Goal: Book appointment/travel/reservation

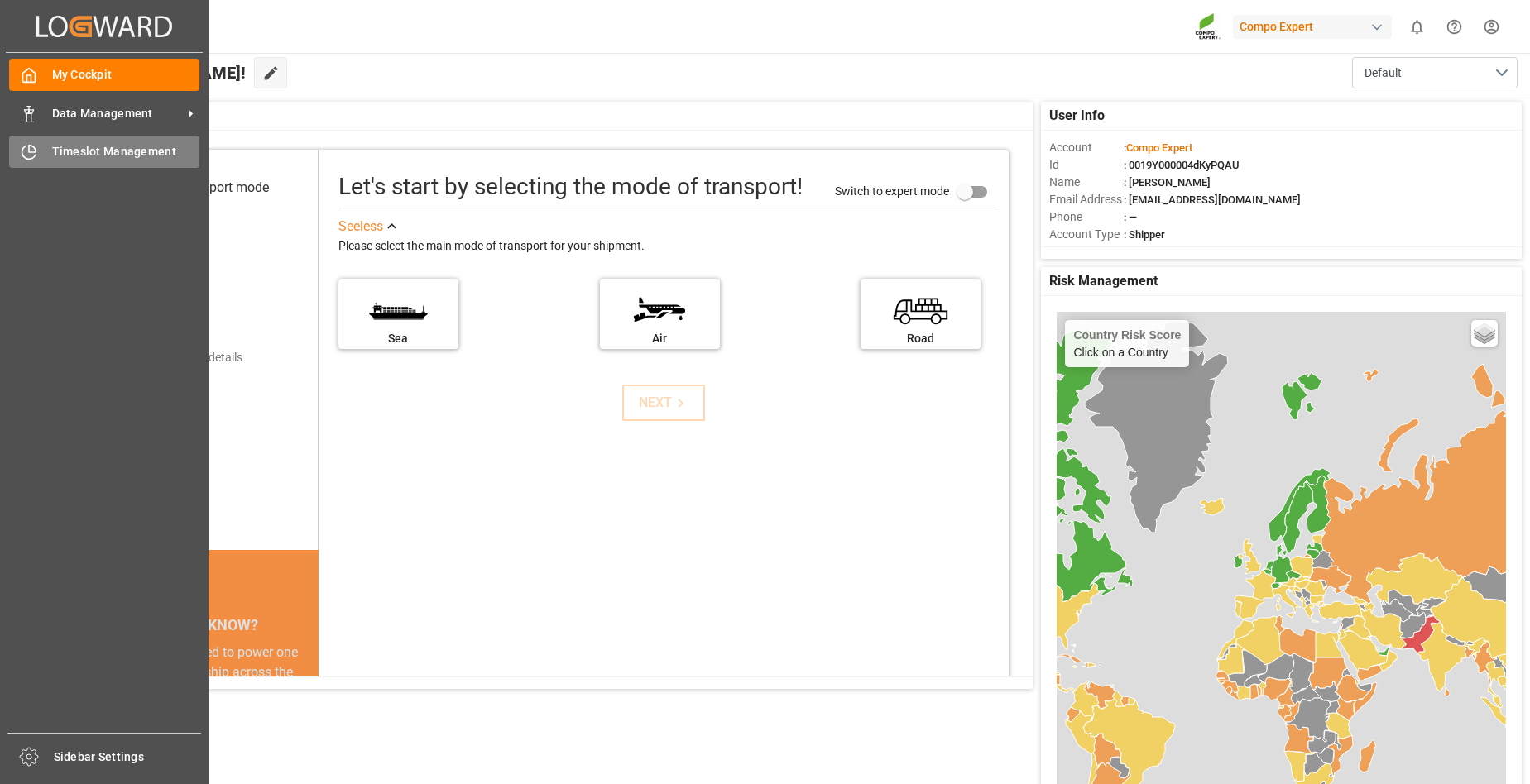
click at [120, 159] on span "Timeslot Management" at bounding box center [126, 151] width 148 height 18
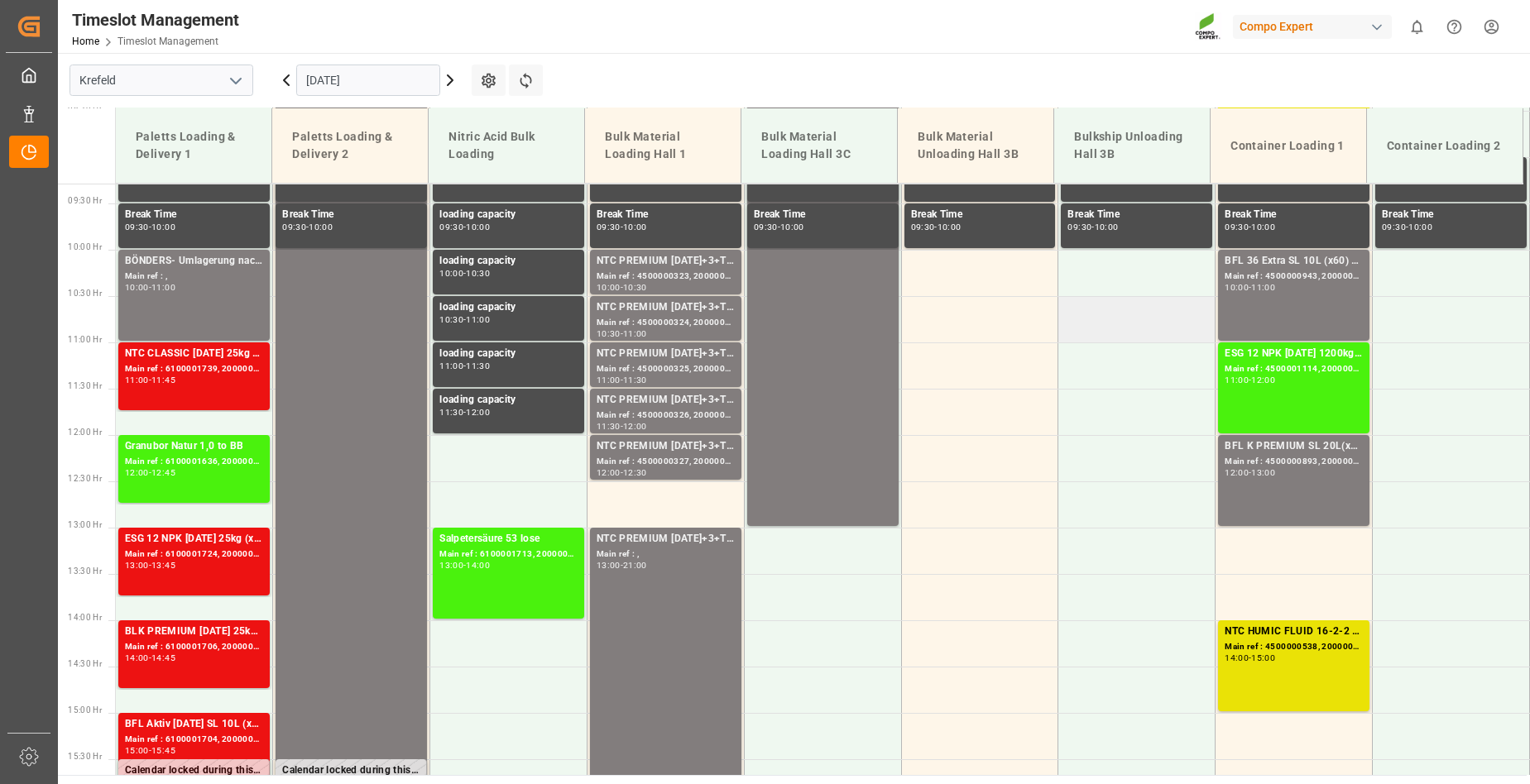
scroll to position [817, 0]
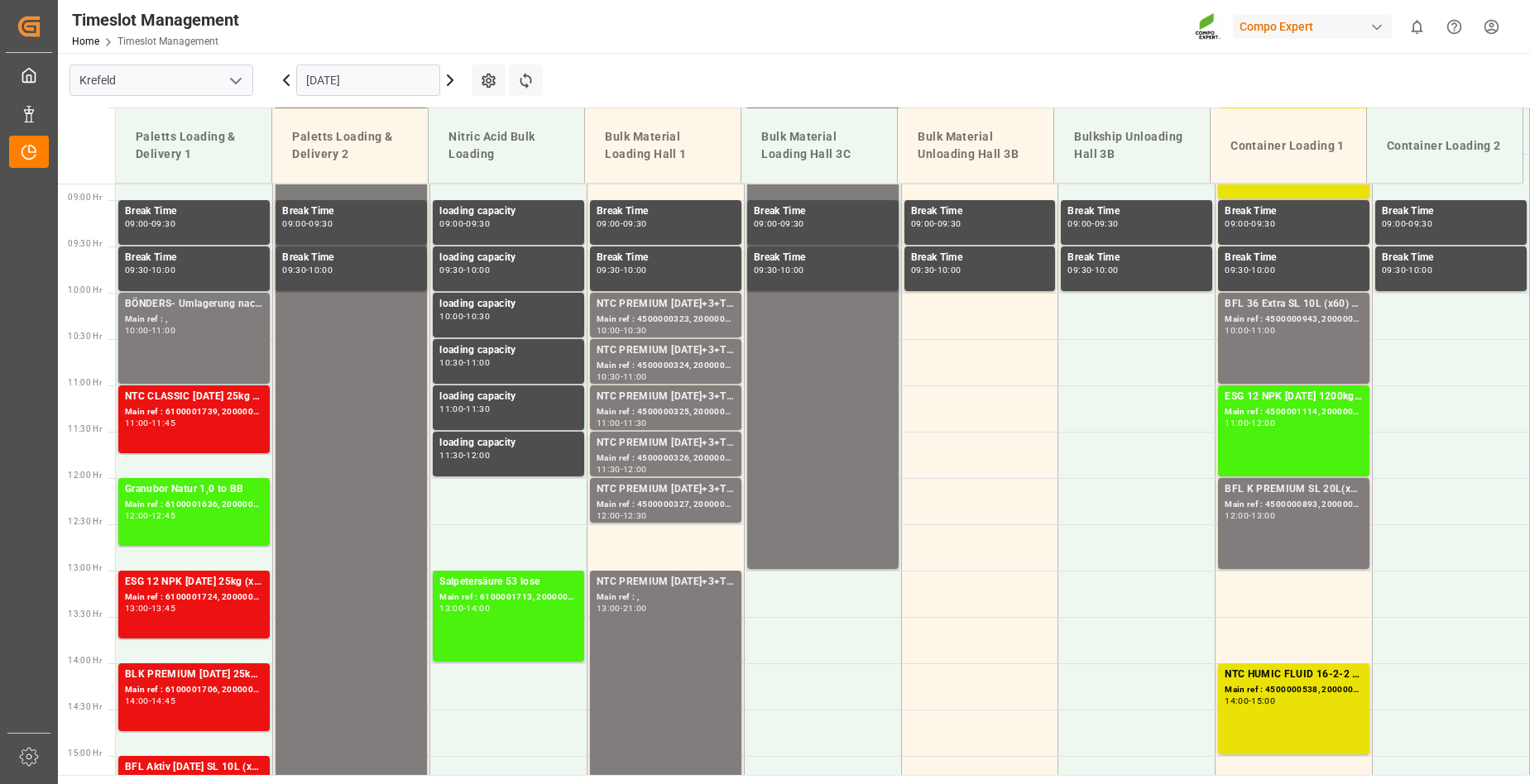
click at [385, 81] on input "[DATE]" at bounding box center [368, 80] width 144 height 31
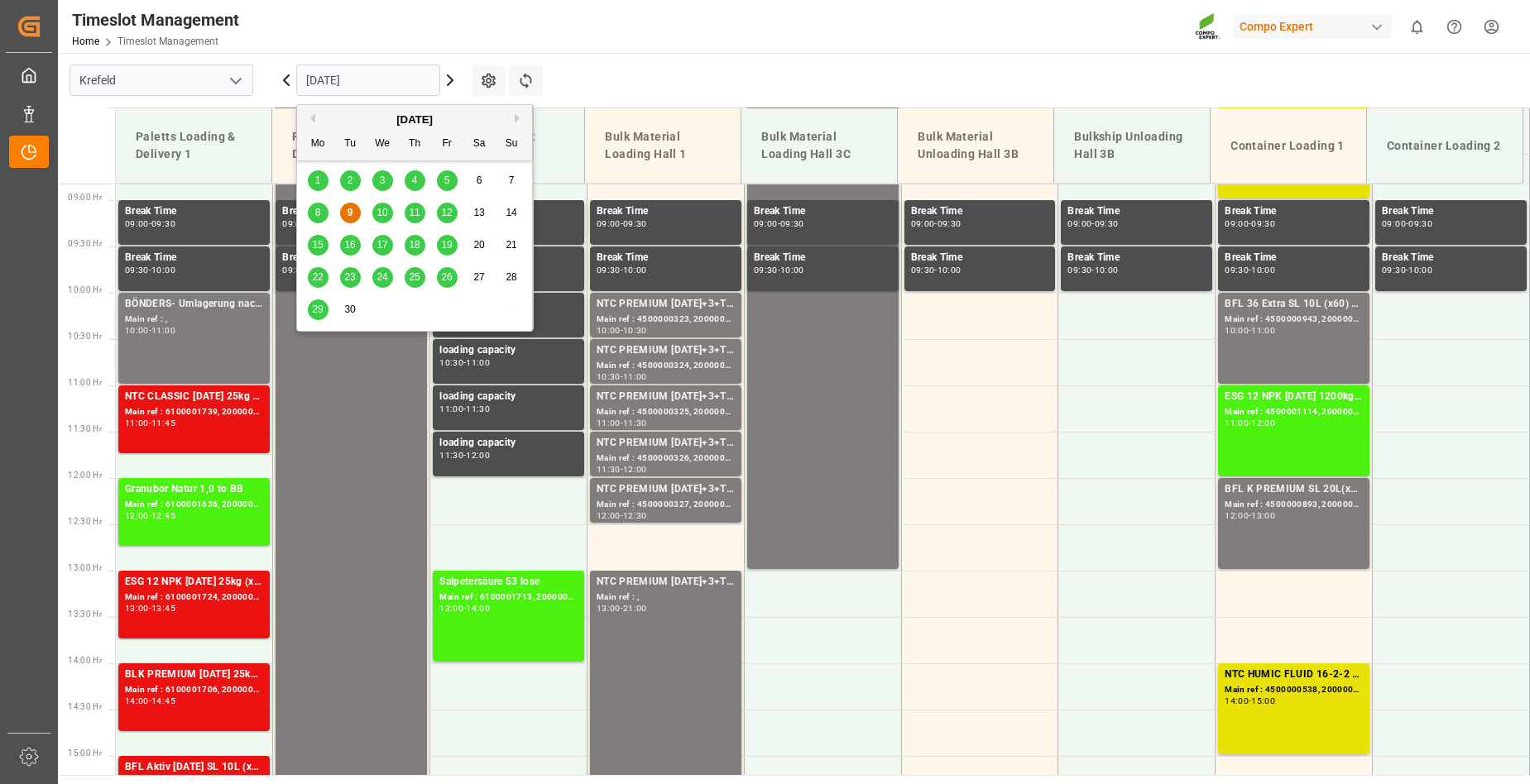
click at [385, 211] on span "10" at bounding box center [381, 213] width 11 height 12
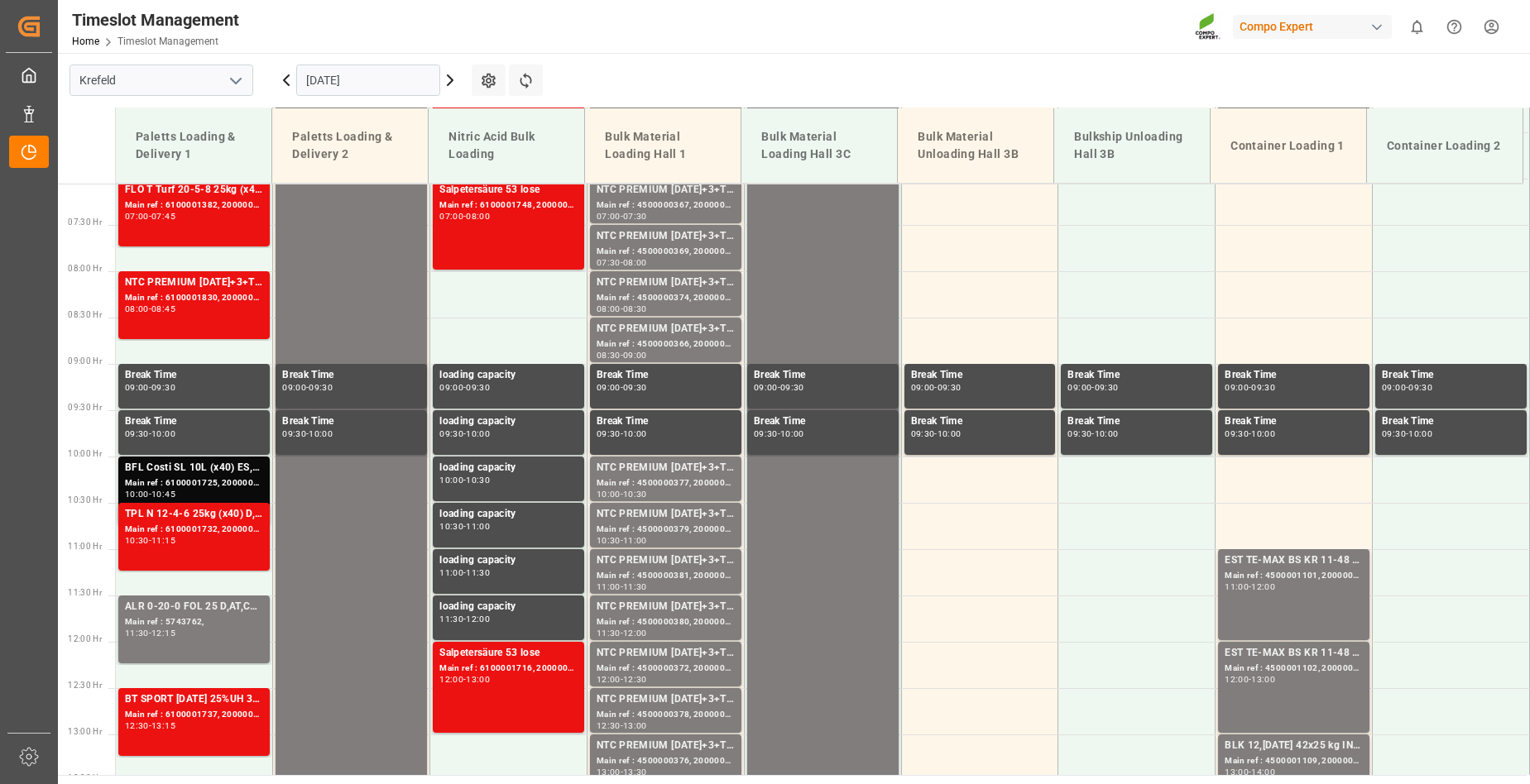
scroll to position [652, 0]
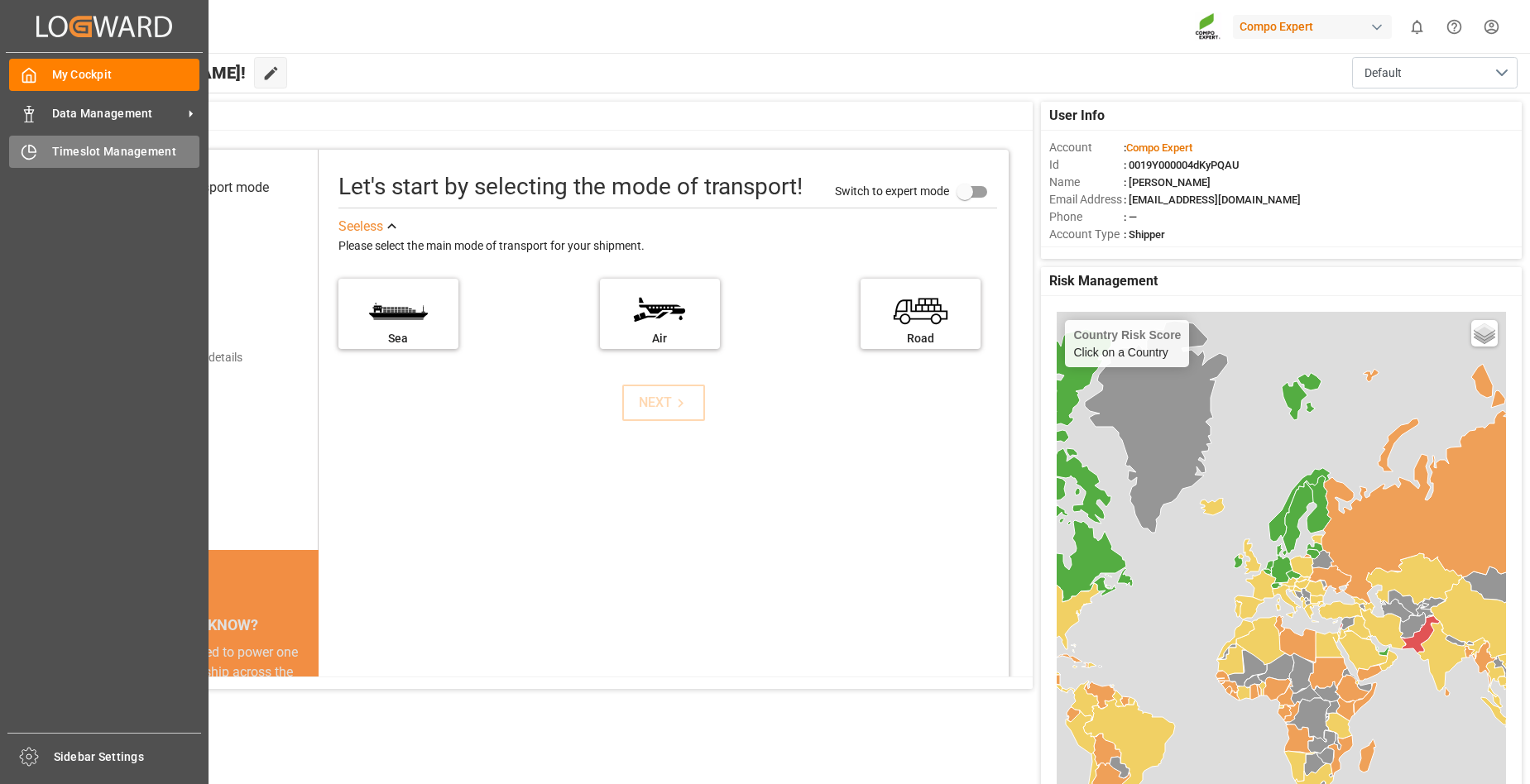
click at [133, 151] on span "Timeslot Management" at bounding box center [126, 151] width 148 height 18
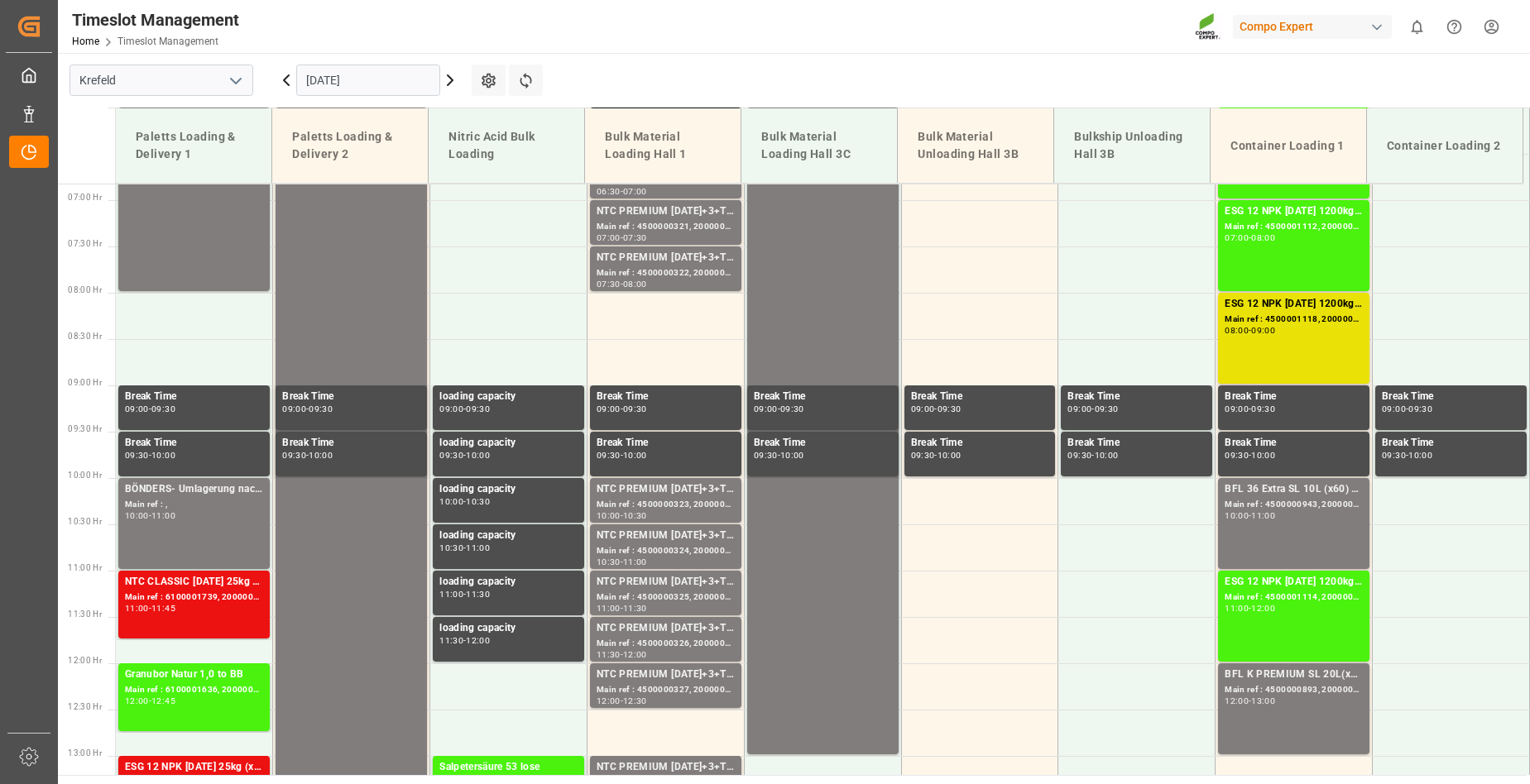
scroll to position [414, 0]
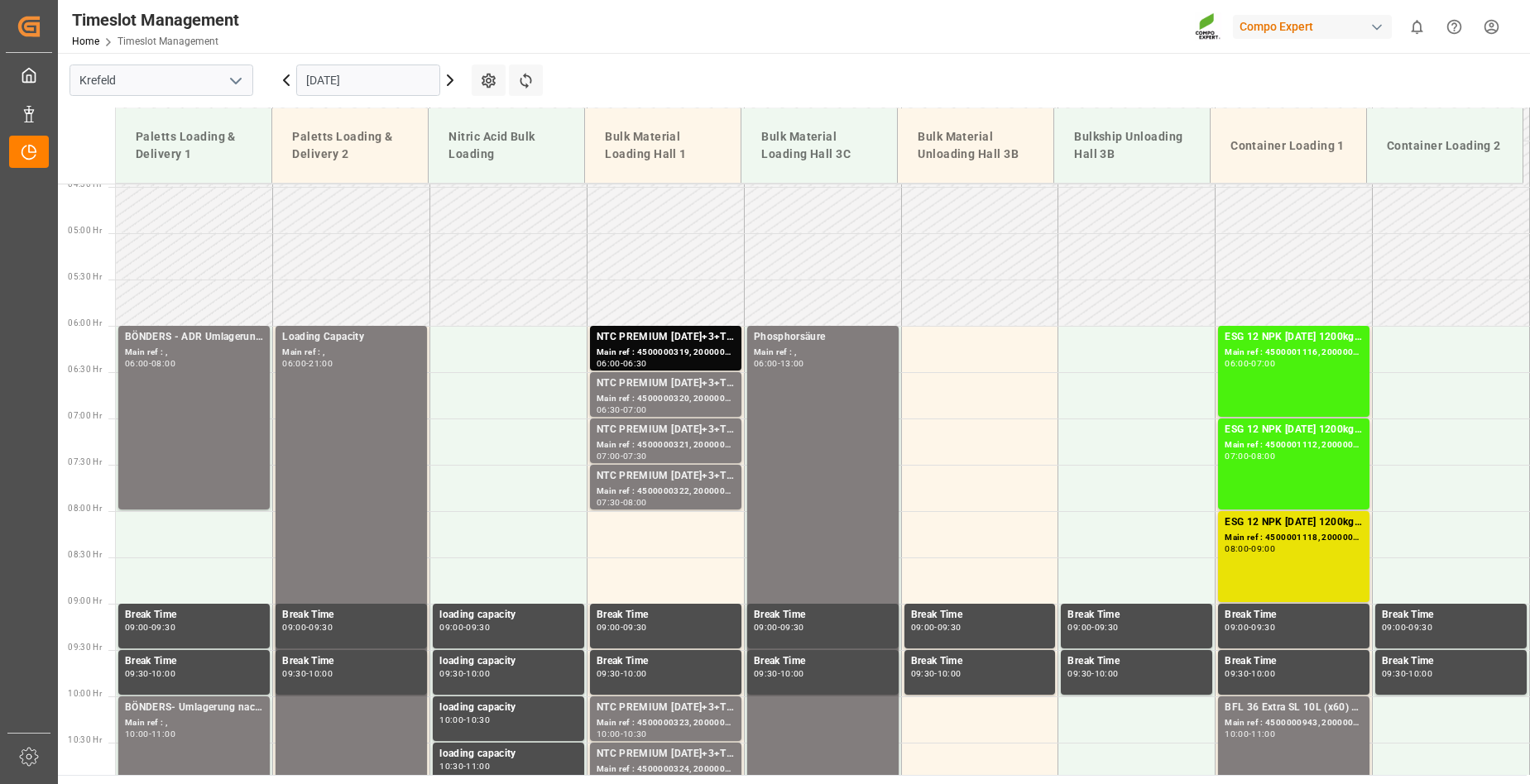
click at [452, 77] on icon at bounding box center [450, 81] width 20 height 20
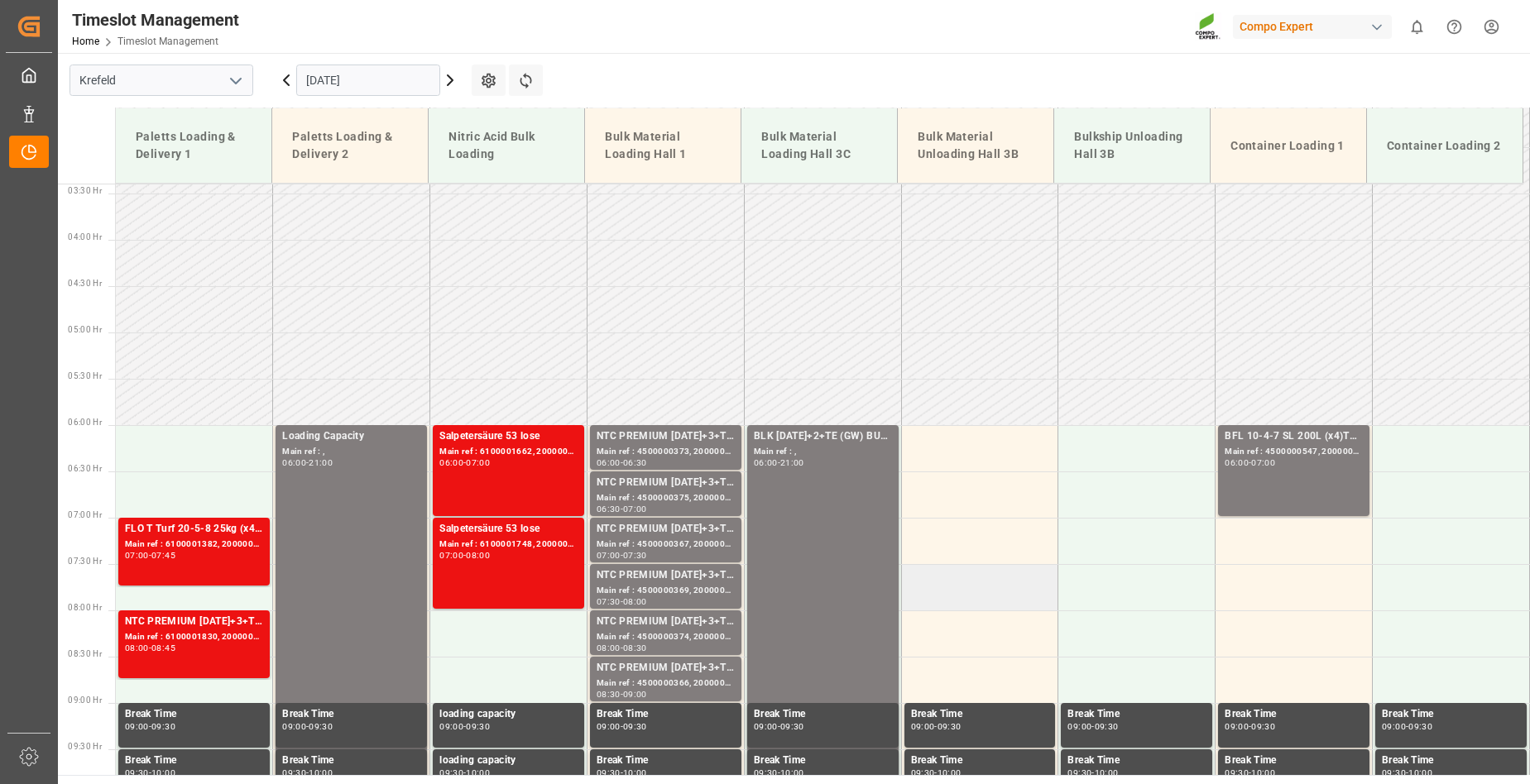
scroll to position [310, 0]
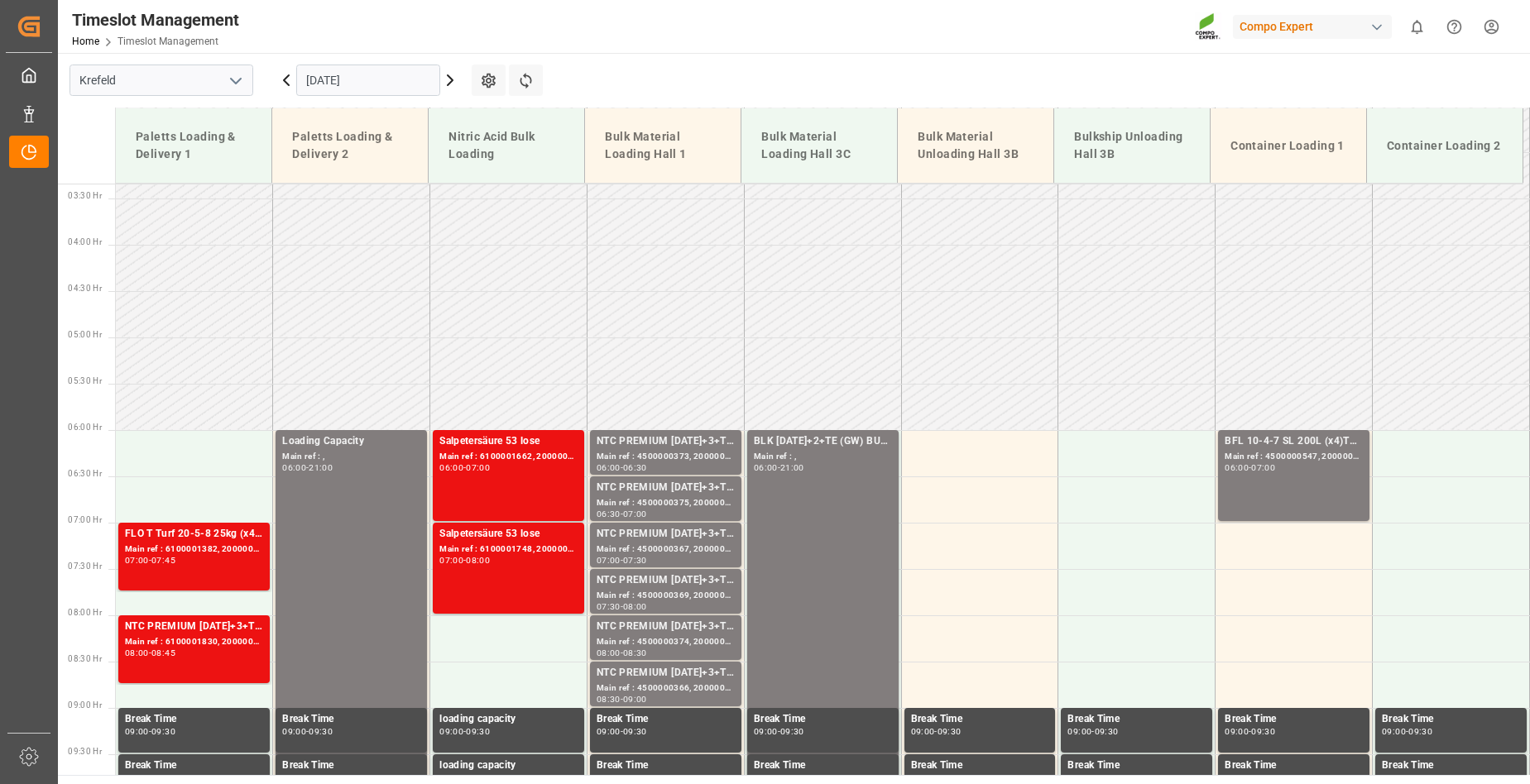
click at [449, 84] on icon at bounding box center [450, 80] width 5 height 10
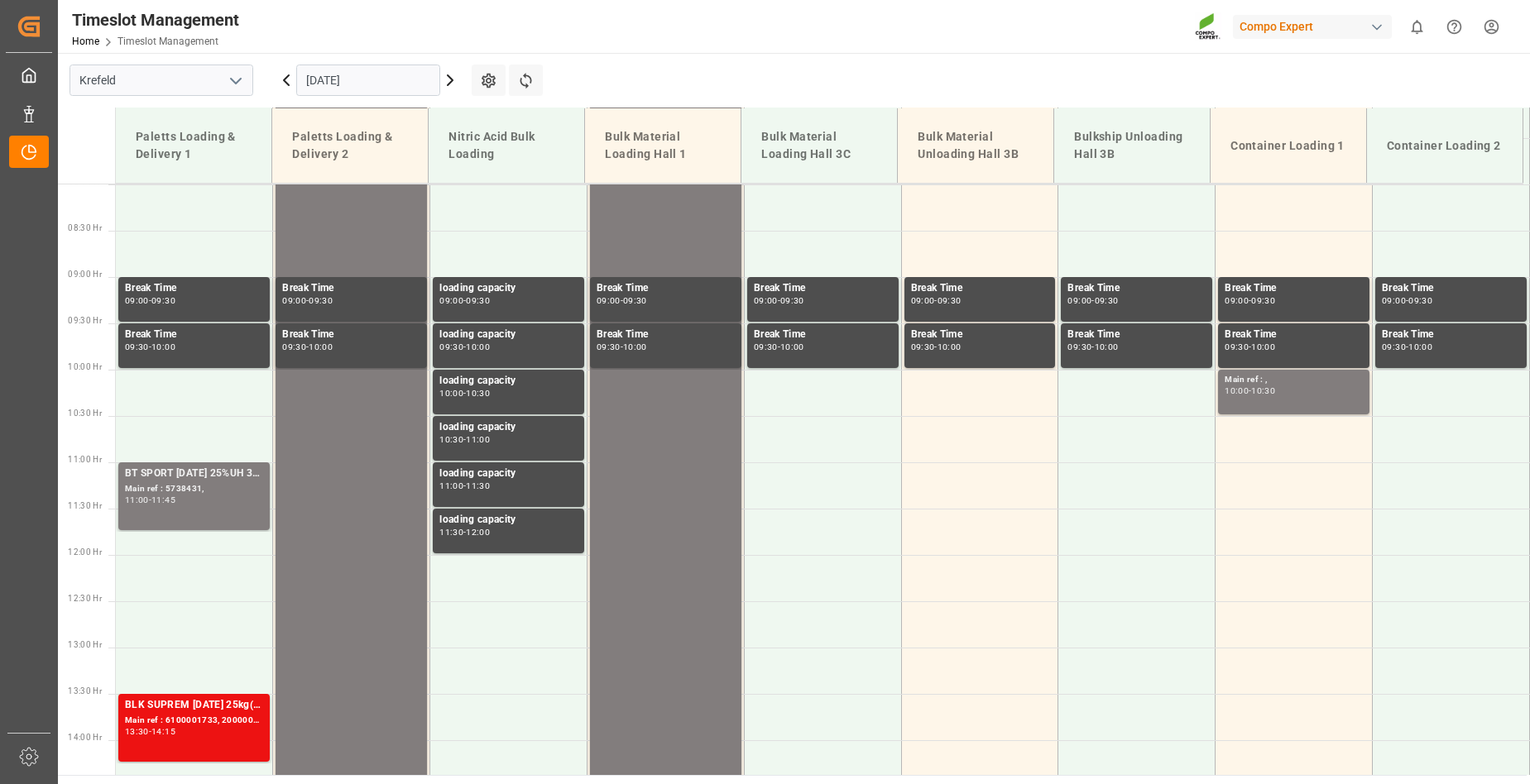
scroll to position [496, 0]
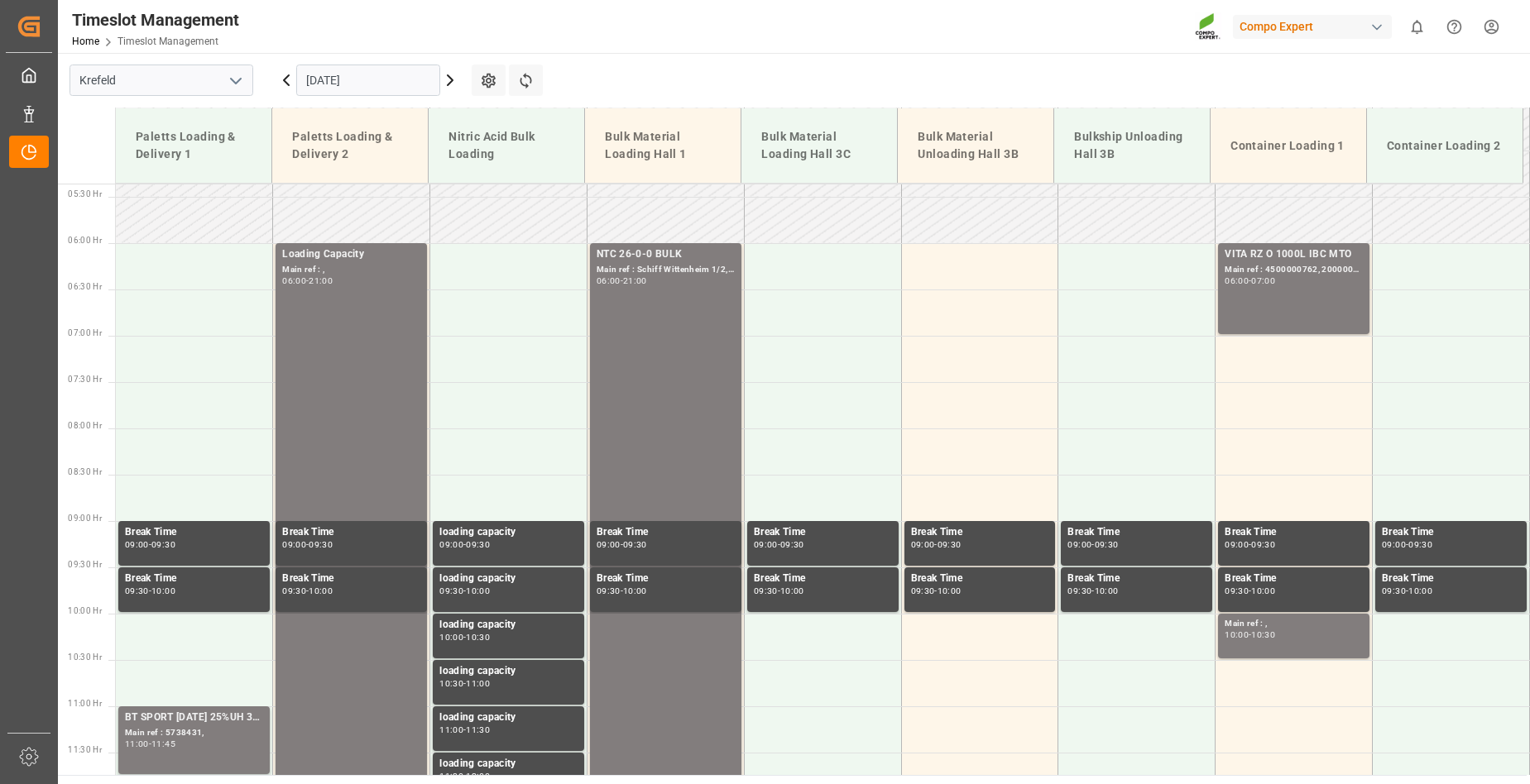
click at [453, 81] on icon at bounding box center [450, 80] width 5 height 10
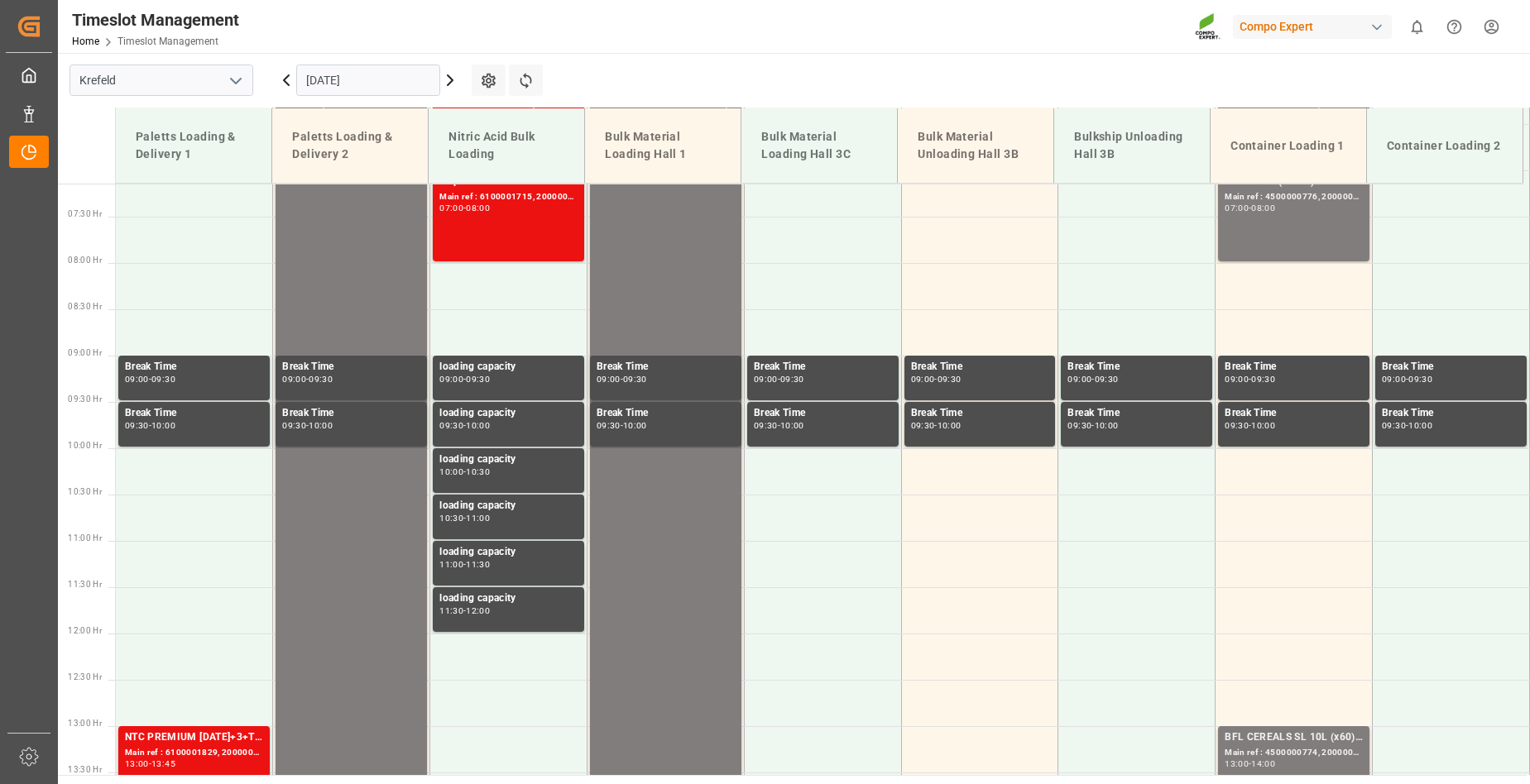
scroll to position [166, 0]
